Goal: Transaction & Acquisition: Subscribe to service/newsletter

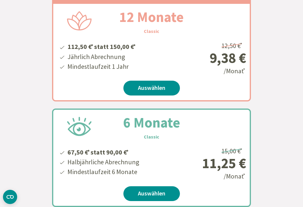
scroll to position [170, 0]
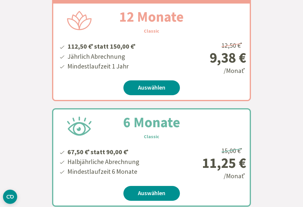
click at [160, 81] on link "Auswählen" at bounding box center [151, 88] width 57 height 15
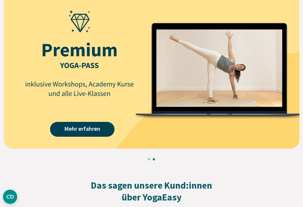
scroll to position [736, 0]
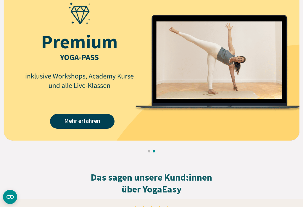
click at [93, 121] on link "Mehr erfahren" at bounding box center [82, 121] width 65 height 15
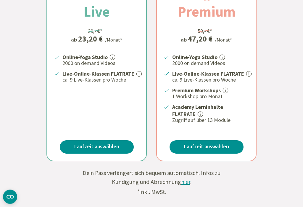
scroll to position [203, 0]
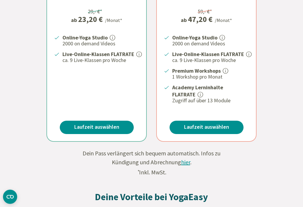
click at [218, 124] on link "Laufzeit auswählen" at bounding box center [207, 127] width 74 height 13
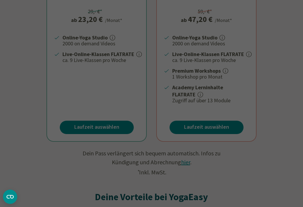
scroll to position [222, 0]
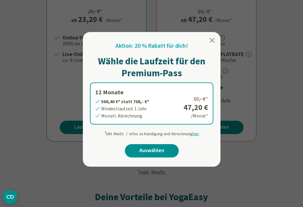
click at [210, 37] on icon at bounding box center [212, 40] width 7 height 7
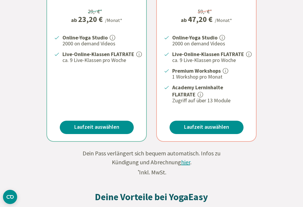
click at [108, 123] on link "Laufzeit auswählen" at bounding box center [97, 126] width 74 height 13
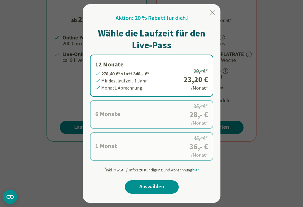
click at [208, 13] on div "Aktion: 20 % Rabatt für dich! Wähle die Laufzeit für den Live-Pass 12 Monate 27…" at bounding box center [152, 103] width 138 height 198
click at [211, 14] on icon at bounding box center [212, 12] width 7 height 7
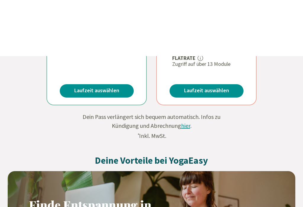
scroll to position [229, 0]
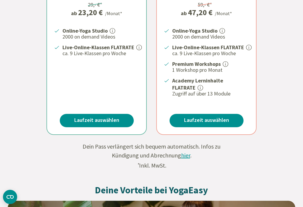
click at [220, 65] on strong "Premium Workshops" at bounding box center [196, 63] width 49 height 7
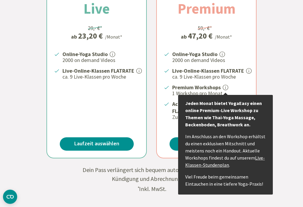
scroll to position [205, 0]
click at [293, 106] on div "Live 29,- €* ab 23,20 € /Monat* Online-Yoga Studio 2000 on demand Videos Live-O…" at bounding box center [151, 56] width 303 height 205
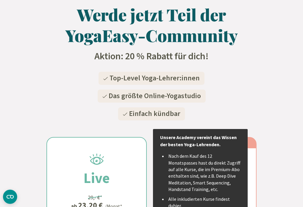
scroll to position [0, 0]
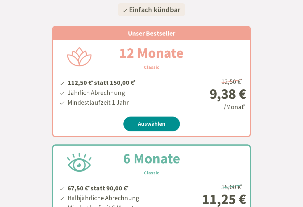
scroll to position [134, 0]
click at [161, 122] on link "Auswählen" at bounding box center [151, 123] width 57 height 15
